Goal: Information Seeking & Learning: Learn about a topic

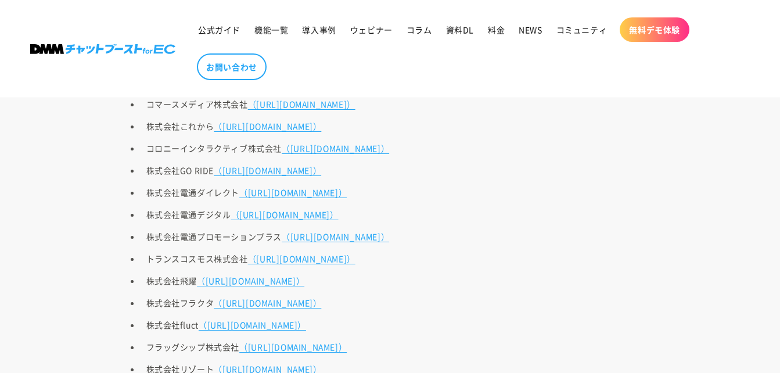
scroll to position [1976, 0]
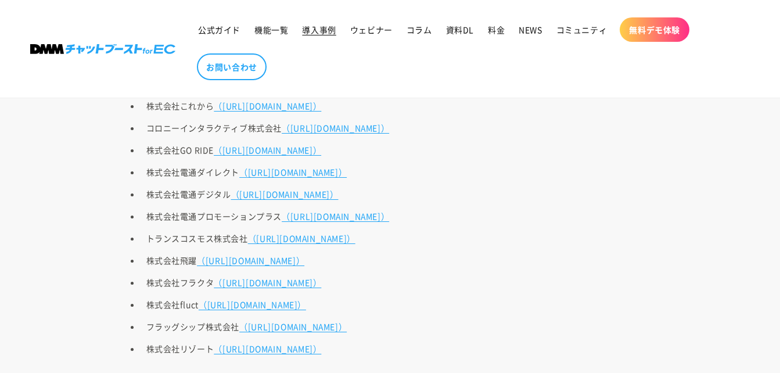
click at [312, 33] on span "導入事例" at bounding box center [319, 29] width 34 height 10
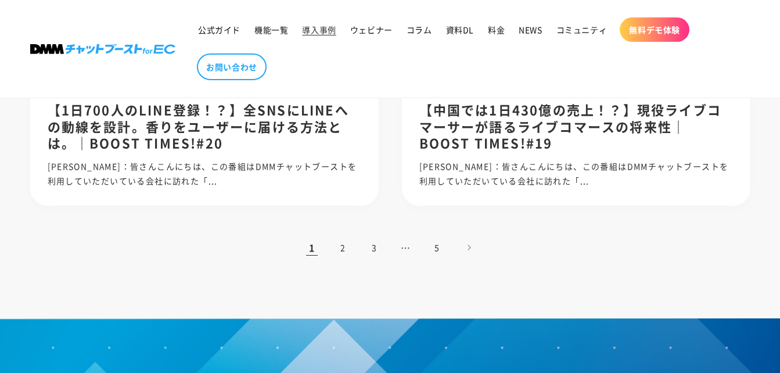
scroll to position [1278, 0]
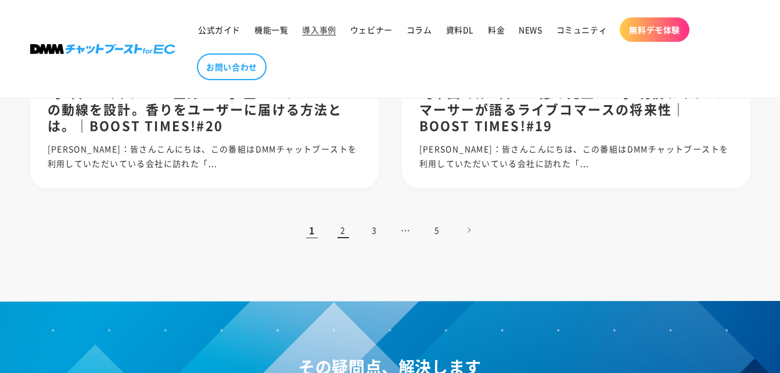
click at [339, 233] on link "2" at bounding box center [344, 230] width 26 height 26
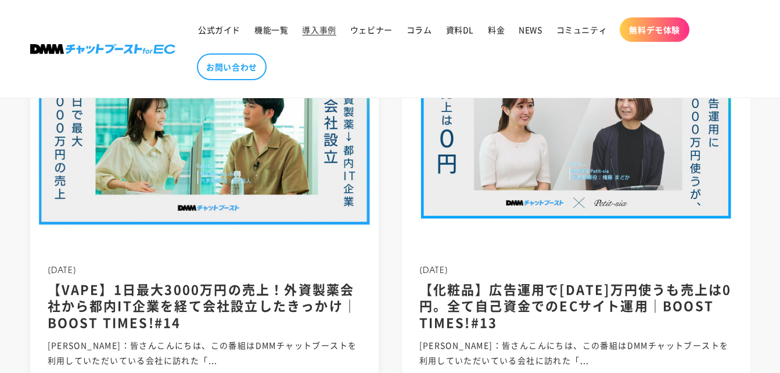
scroll to position [1104, 0]
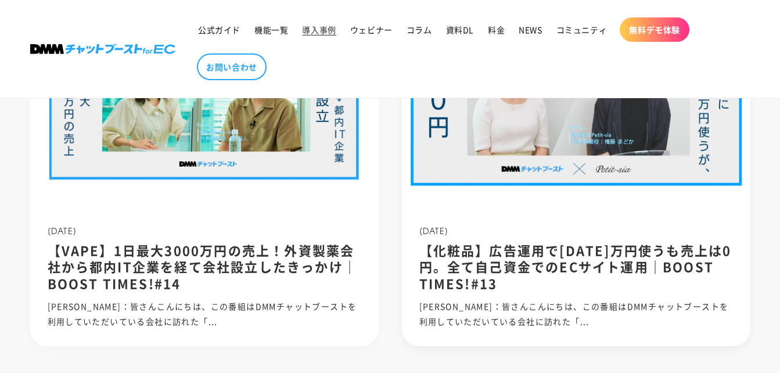
click at [555, 167] on img at bounding box center [576, 92] width 373 height 249
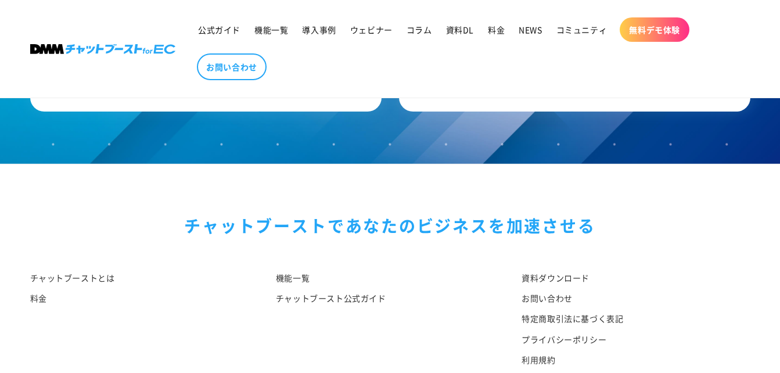
scroll to position [8888, 0]
